Goal: Complete application form

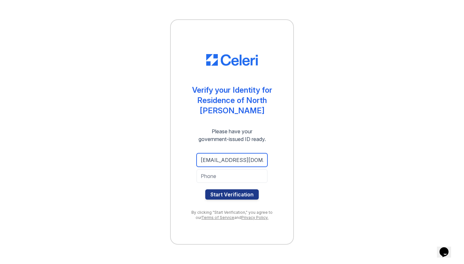
type input "[EMAIL_ADDRESS][DOMAIN_NAME]"
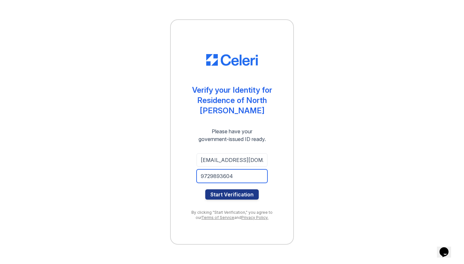
type input "9729893604"
click at [232, 194] on button "Start Verification" at bounding box center [231, 194] width 53 height 10
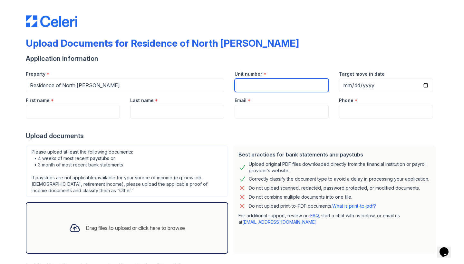
click at [267, 89] on input "Unit number" at bounding box center [281, 86] width 94 height 14
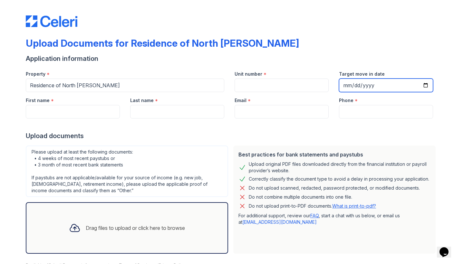
click at [357, 85] on input "Target move in date" at bounding box center [386, 86] width 94 height 14
type input "2025-10-11"
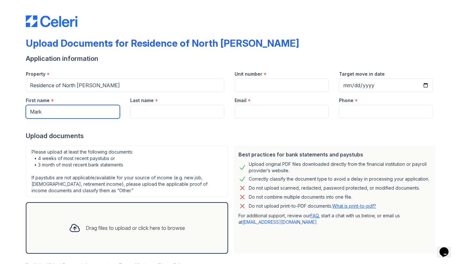
type input "Mark"
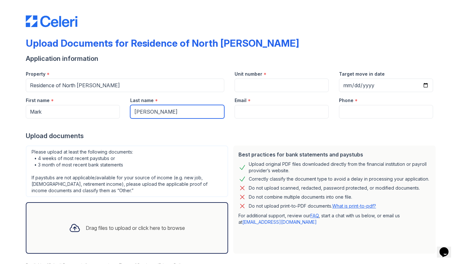
type input "Bolton"
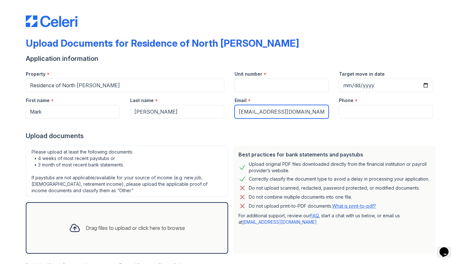
type input "markwbolton26.2@gmail.com"
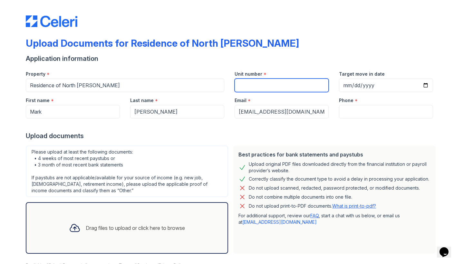
click at [250, 81] on input "Unit number" at bounding box center [281, 86] width 94 height 14
click at [252, 88] on input "NA" at bounding box center [281, 86] width 94 height 14
type input "A2"
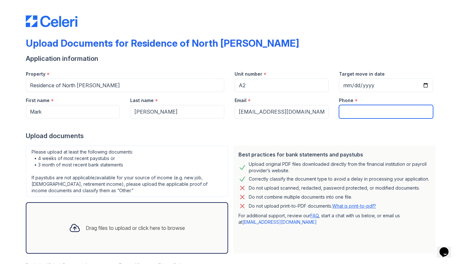
click at [357, 112] on input "Phone" at bounding box center [386, 112] width 94 height 14
type input "9729893604"
click at [217, 162] on div "Please upload at least the following documents: • 4 weeks of most recent paystu…" at bounding box center [127, 172] width 202 height 52
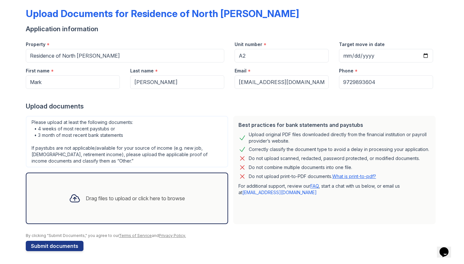
scroll to position [30, 0]
click at [138, 199] on div "Drag files to upload or click here to browse" at bounding box center [135, 199] width 99 height 8
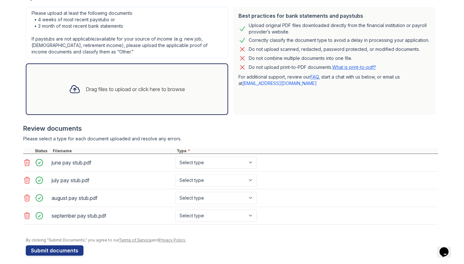
scroll to position [143, 0]
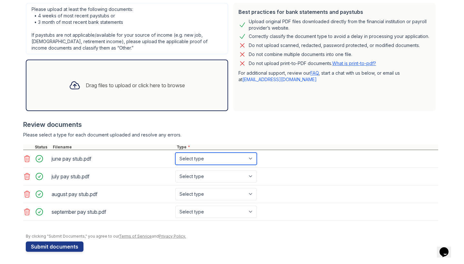
select select "paystub"
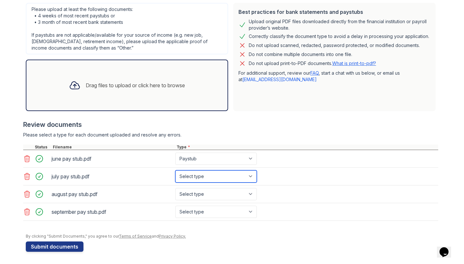
select select "paystub"
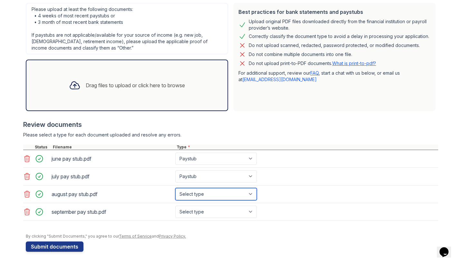
select select "paystub"
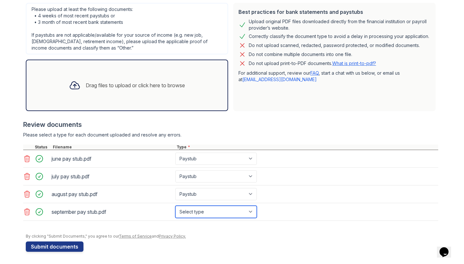
select select "paystub"
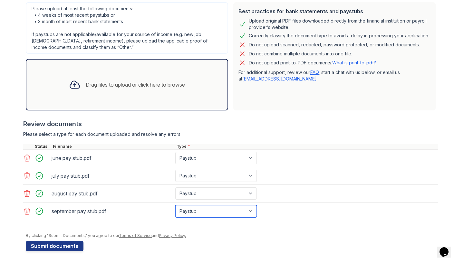
scroll to position [143, 0]
click at [58, 244] on button "Submit documents" at bounding box center [55, 246] width 58 height 10
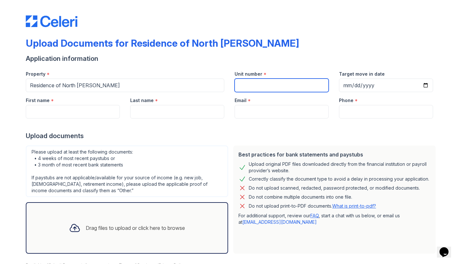
click at [282, 86] on input "Unit number" at bounding box center [281, 86] width 94 height 14
